Goal: Information Seeking & Learning: Learn about a topic

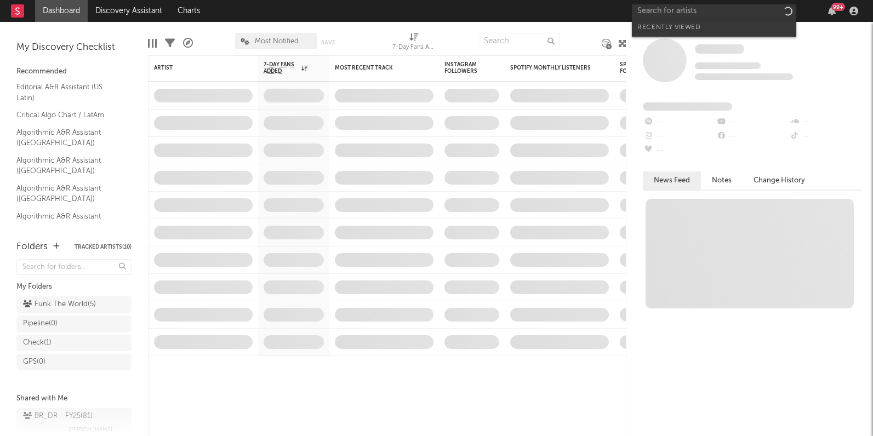
click at [708, 12] on input "text" at bounding box center [714, 11] width 164 height 14
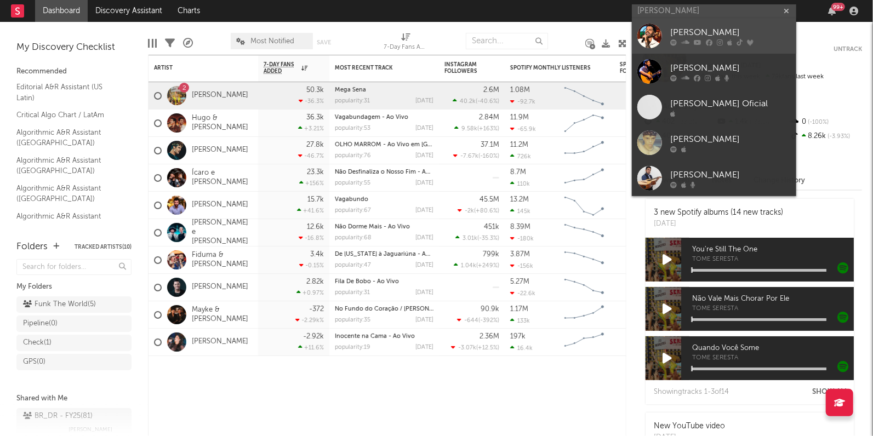
type input "[PERSON_NAME]"
click at [687, 32] on div "[PERSON_NAME]" at bounding box center [730, 32] width 121 height 13
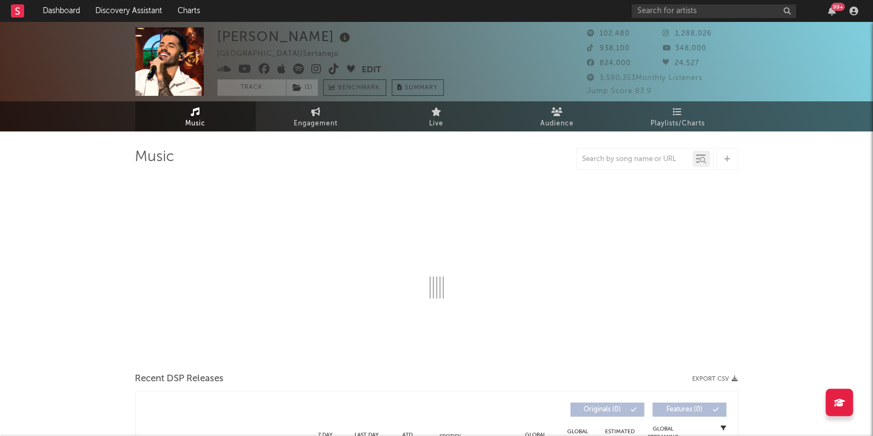
select select "6m"
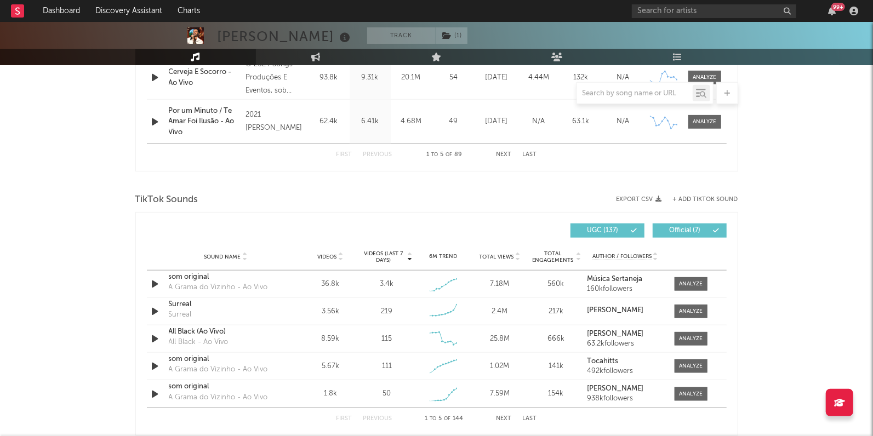
scroll to position [622, 0]
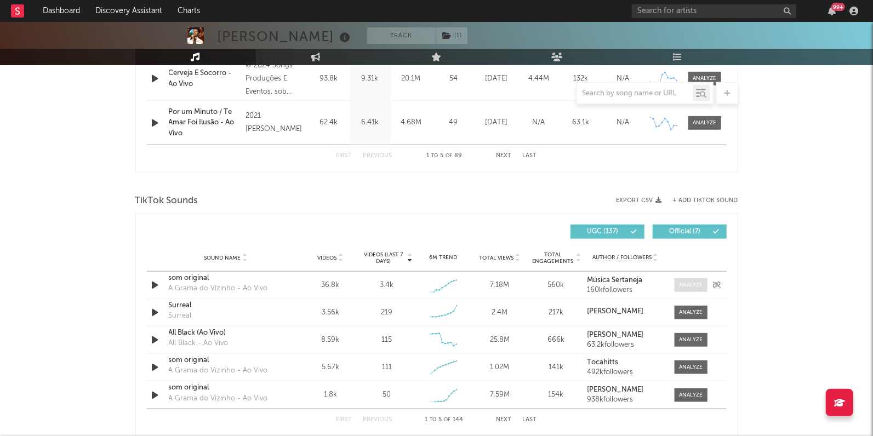
click at [684, 282] on div at bounding box center [691, 285] width 24 height 8
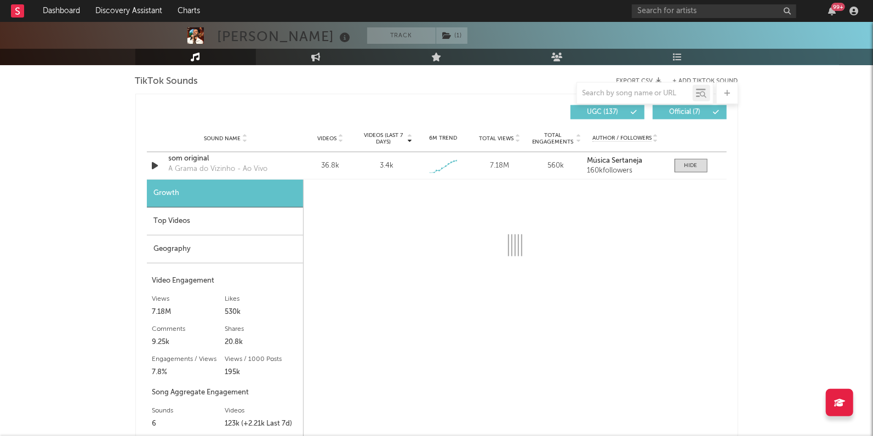
select select "1w"
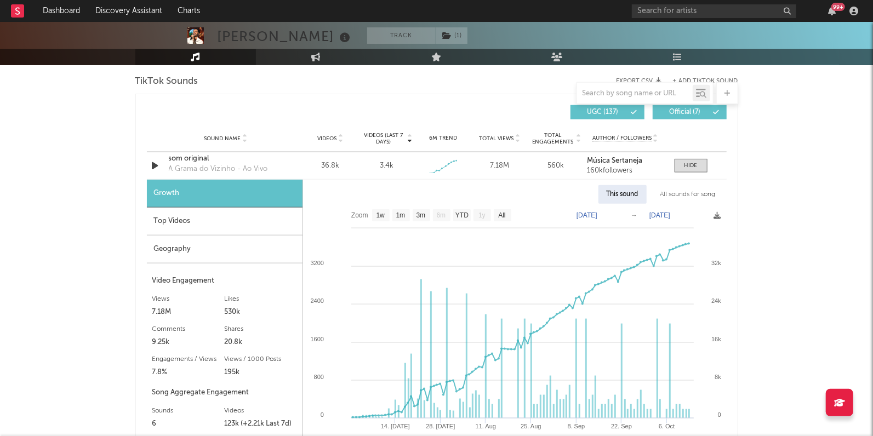
scroll to position [763, 0]
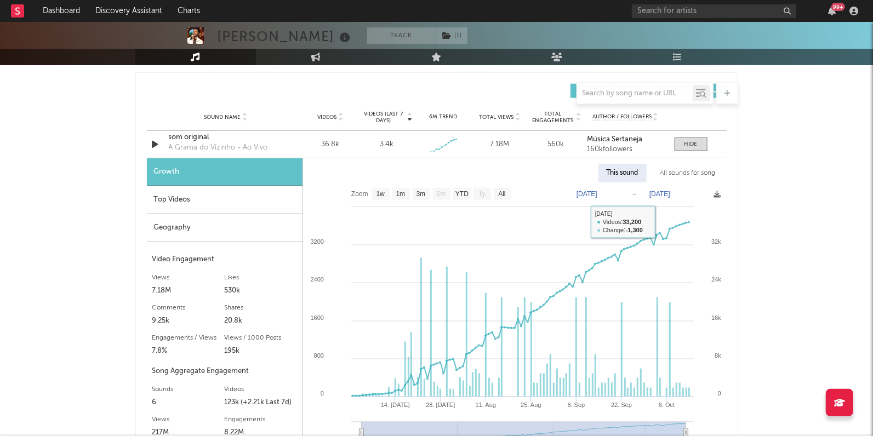
click at [670, 174] on div "All sounds for song" at bounding box center [688, 173] width 72 height 19
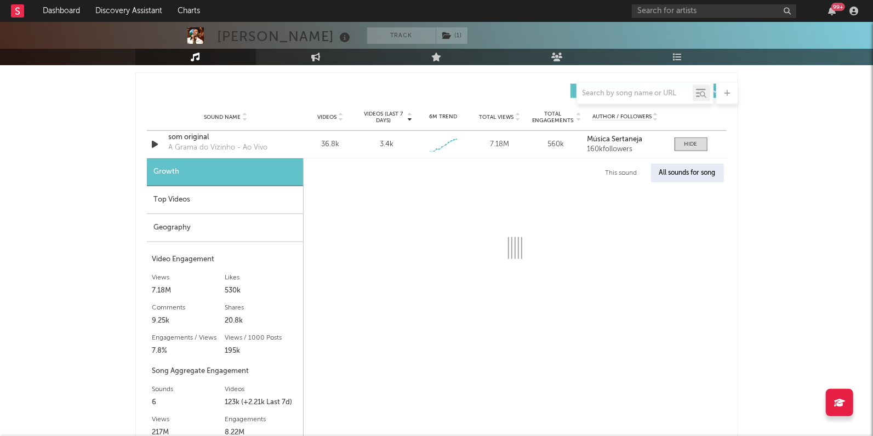
select select "1w"
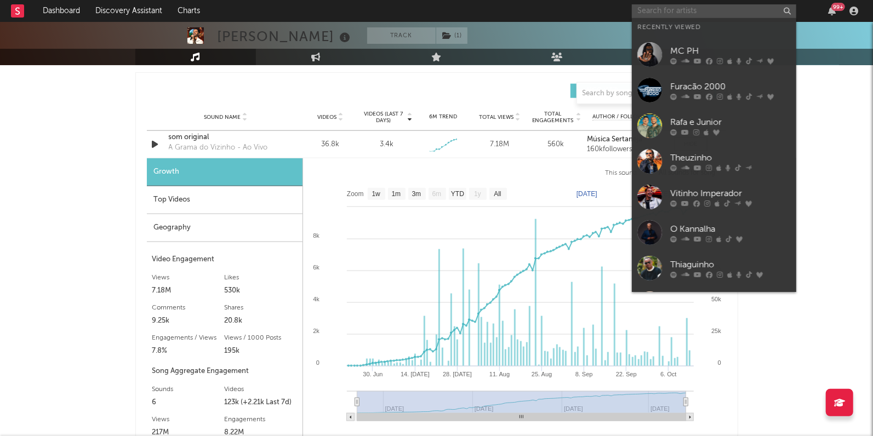
click at [674, 8] on input "text" at bounding box center [714, 11] width 164 height 14
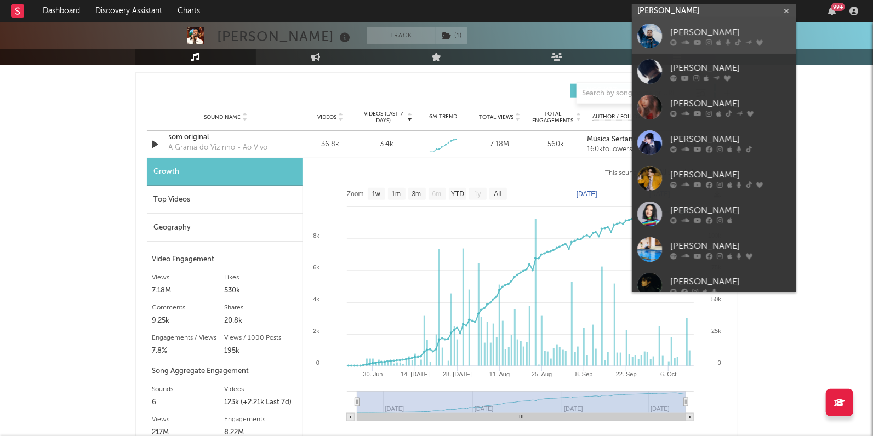
type input "[PERSON_NAME]"
click at [673, 24] on link "[PERSON_NAME]" at bounding box center [714, 36] width 164 height 36
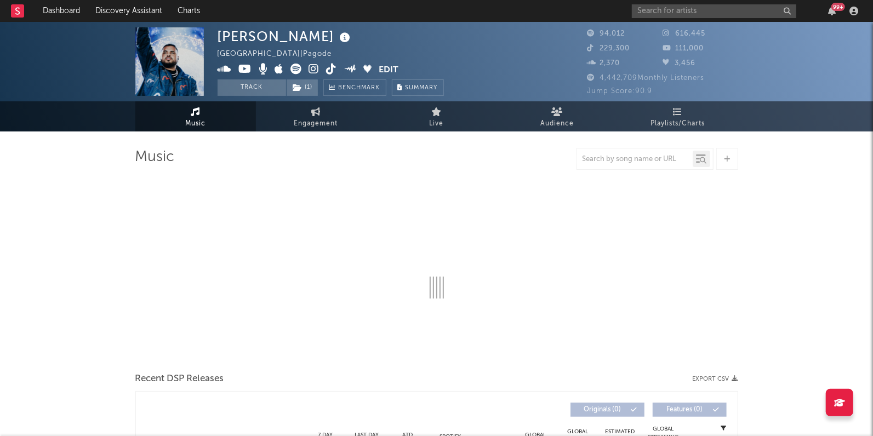
select select "6m"
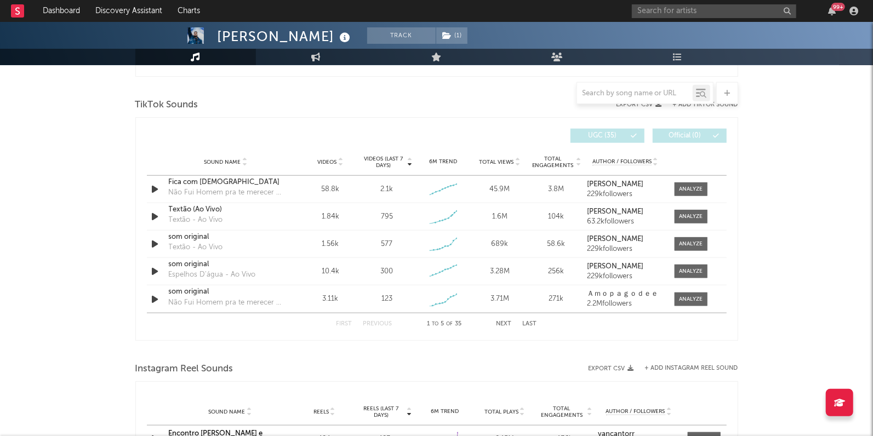
scroll to position [719, 0]
click at [691, 217] on div at bounding box center [691, 216] width 24 height 8
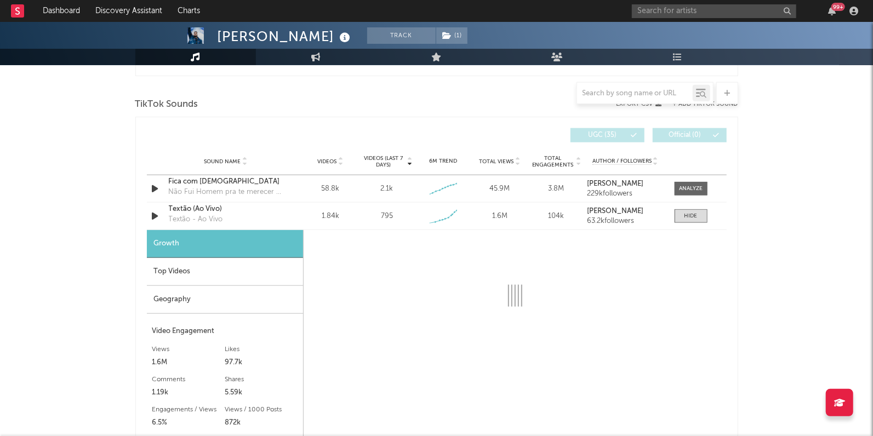
select select "1w"
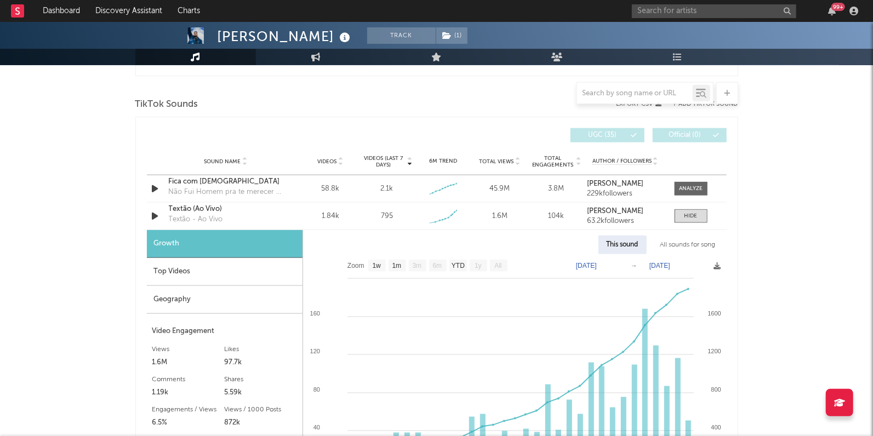
click at [684, 243] on div "All sounds for song" at bounding box center [688, 245] width 72 height 19
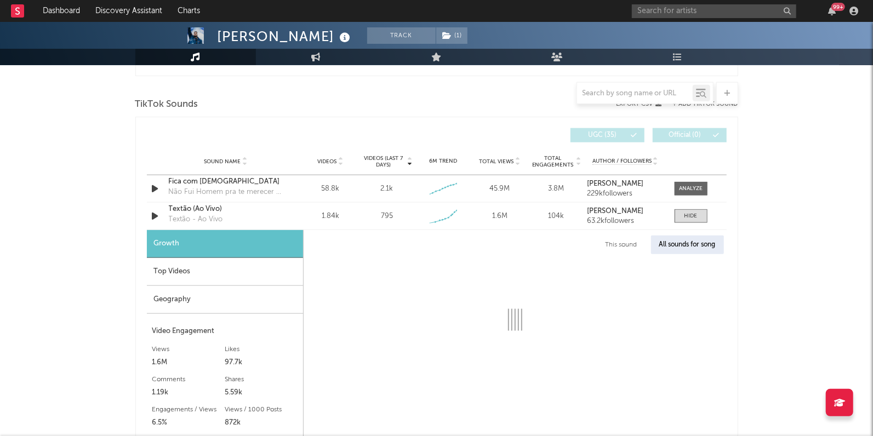
select select "1w"
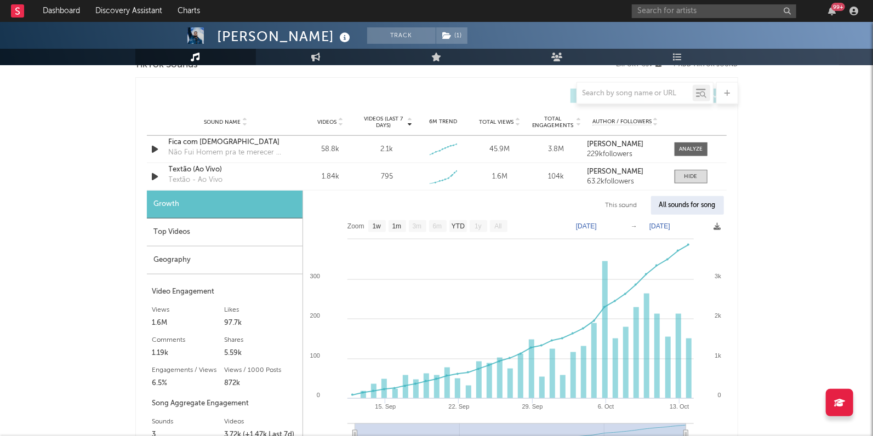
scroll to position [769, 0]
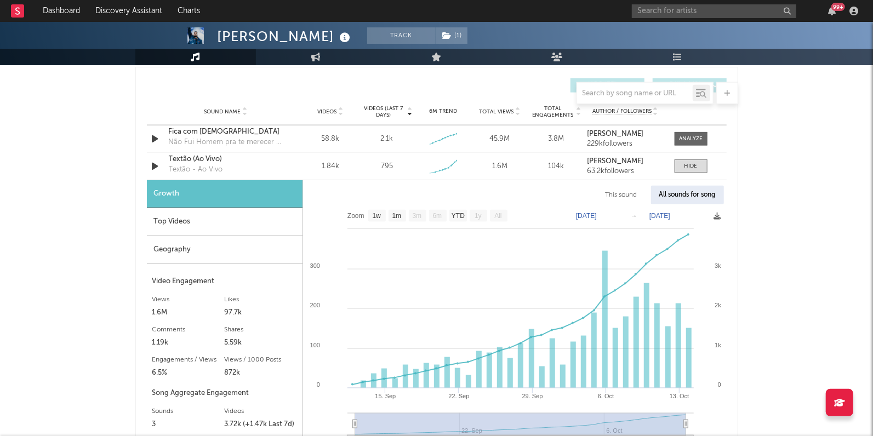
click at [193, 232] on div "Top Videos" at bounding box center [225, 222] width 156 height 28
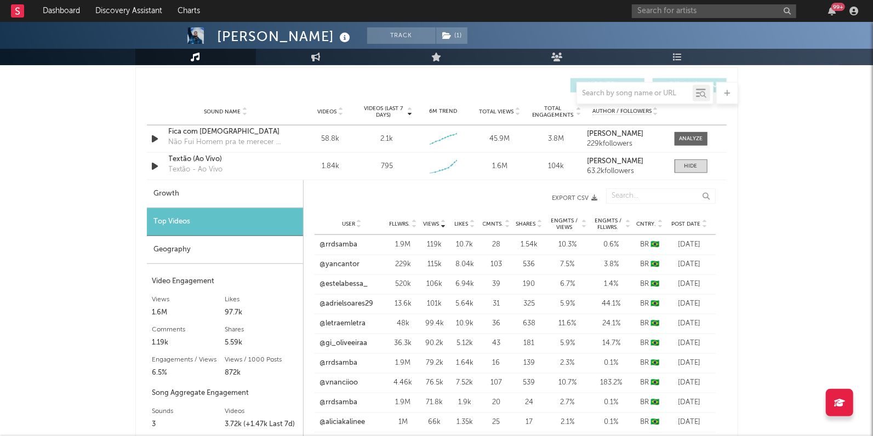
click at [235, 191] on div "Growth" at bounding box center [225, 194] width 156 height 28
select select "1w"
